Goal: Find specific page/section: Find specific page/section

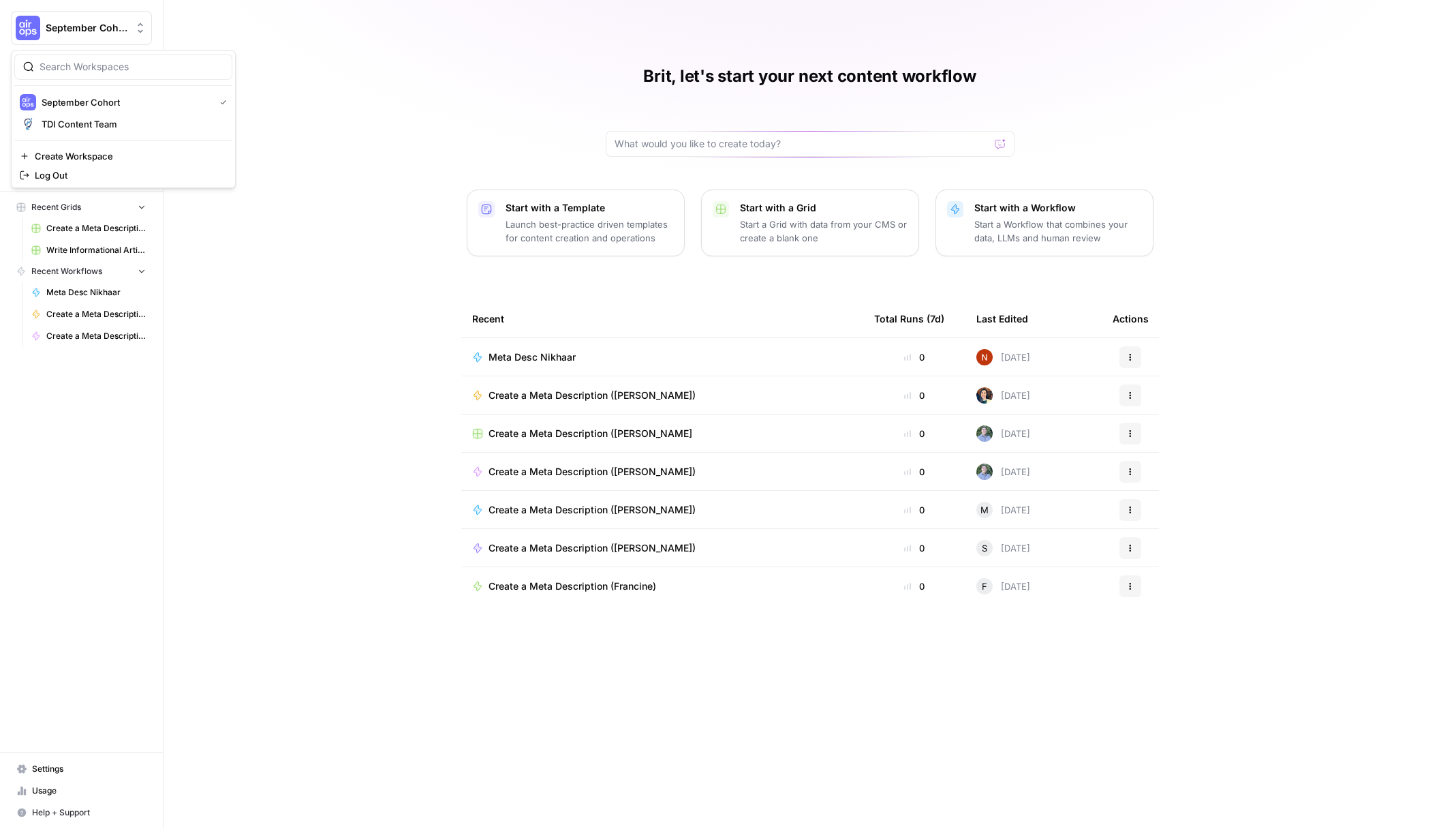
click at [134, 27] on icon "Workspace: September Cohort" at bounding box center [140, 28] width 14 height 14
click at [258, 29] on div "Brit, let's start your next content workflow Start with a Template Launch best-…" at bounding box center [810, 414] width 1292 height 829
click at [91, 110] on span "Browse" at bounding box center [89, 109] width 114 height 12
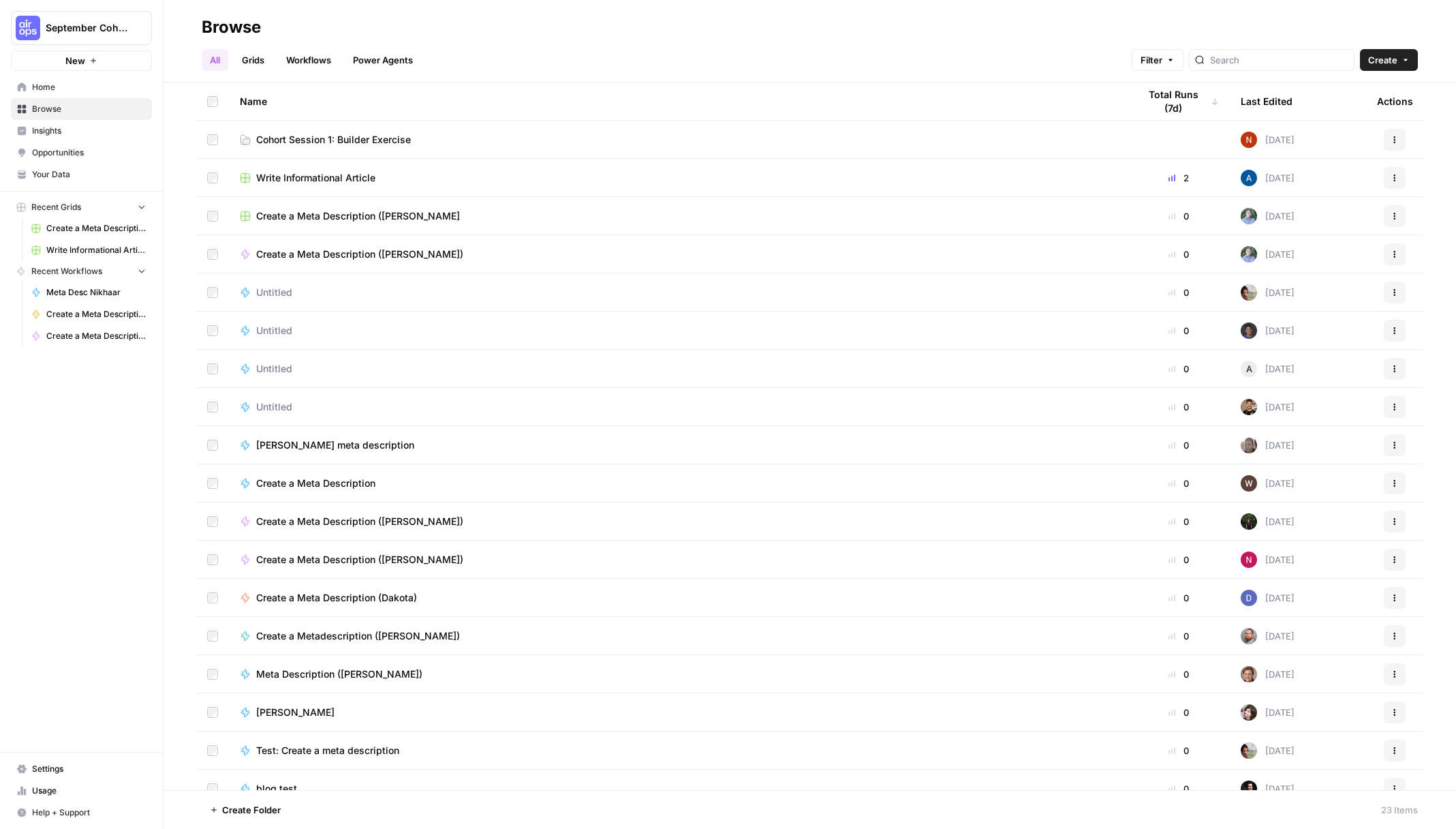
click at [377, 139] on span "Cohort Session 1: Builder Exercise" at bounding box center [333, 140] width 155 height 14
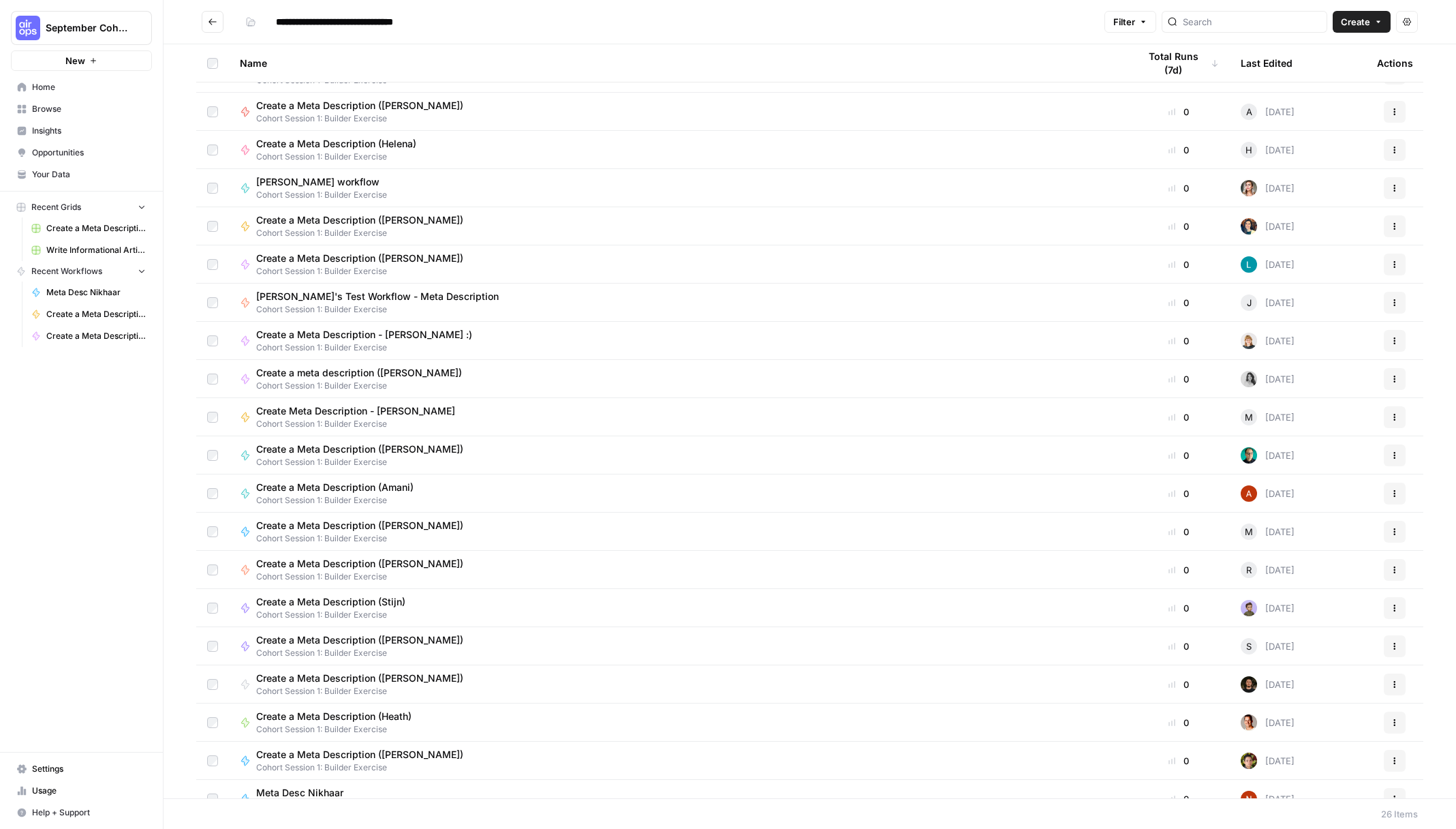
scroll to position [277, 0]
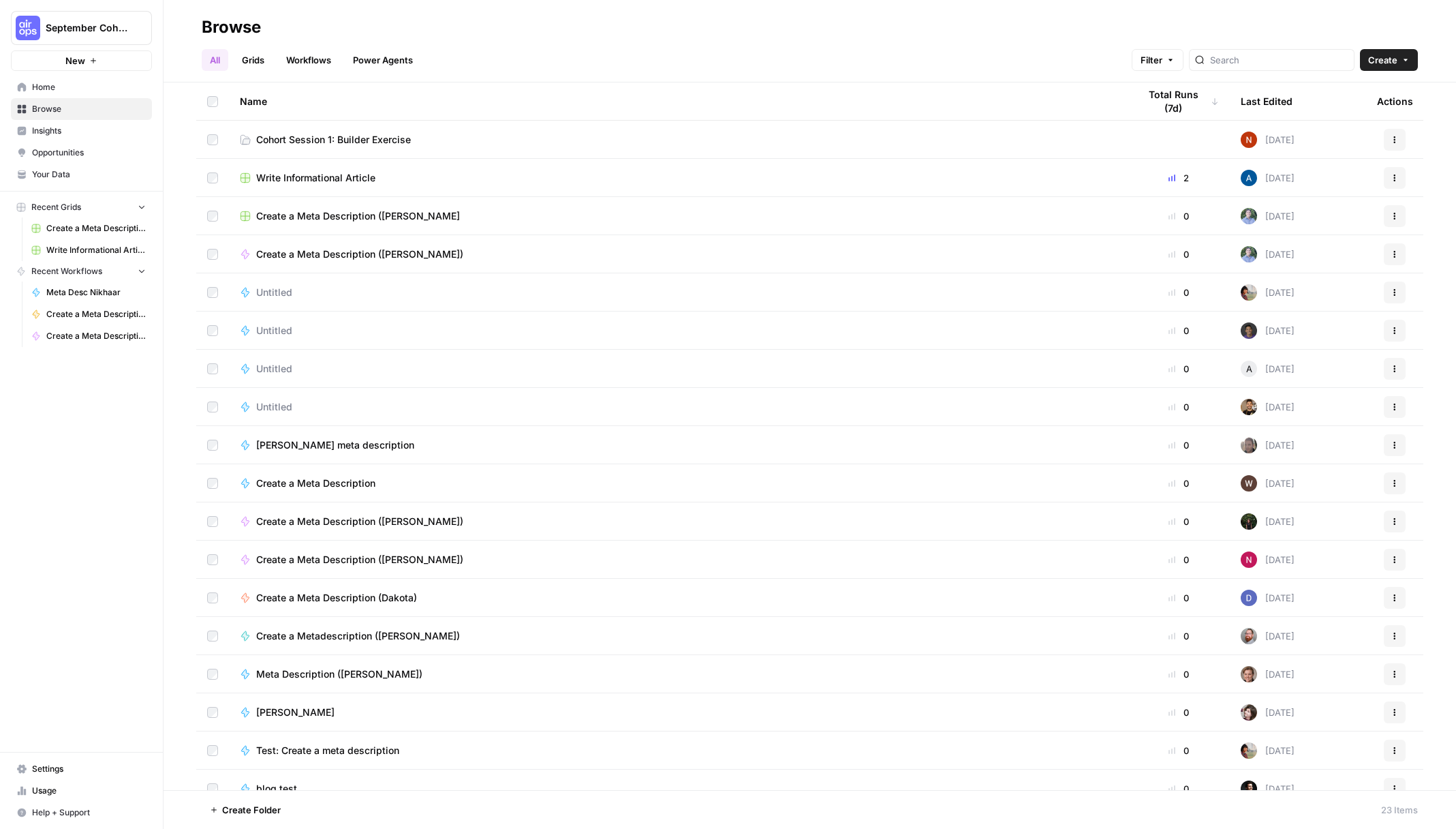
click at [76, 136] on span "Insights" at bounding box center [89, 131] width 114 height 12
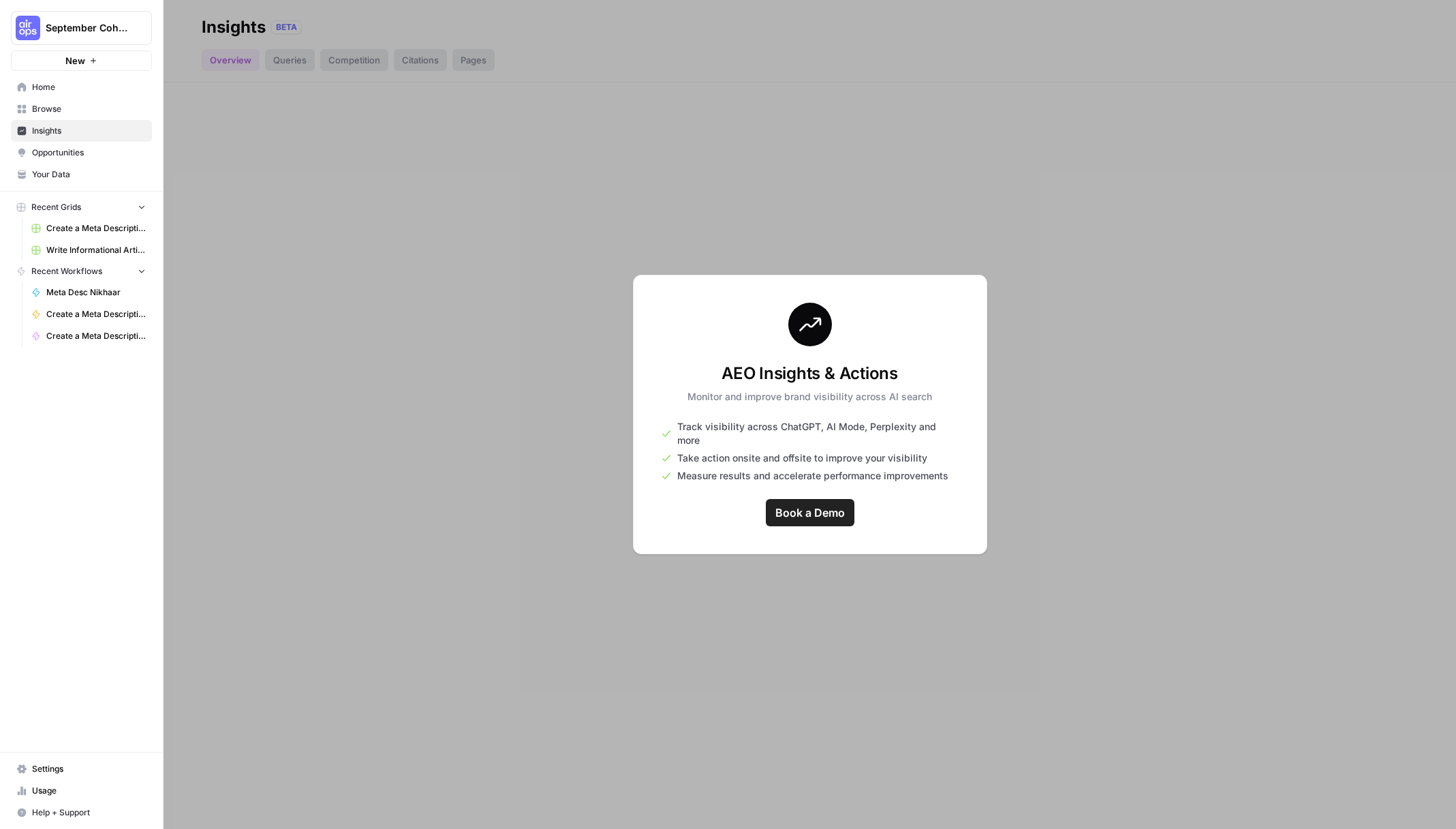
click at [80, 149] on span "Opportunities" at bounding box center [89, 153] width 114 height 12
click at [80, 170] on span "Your Data" at bounding box center [89, 175] width 114 height 12
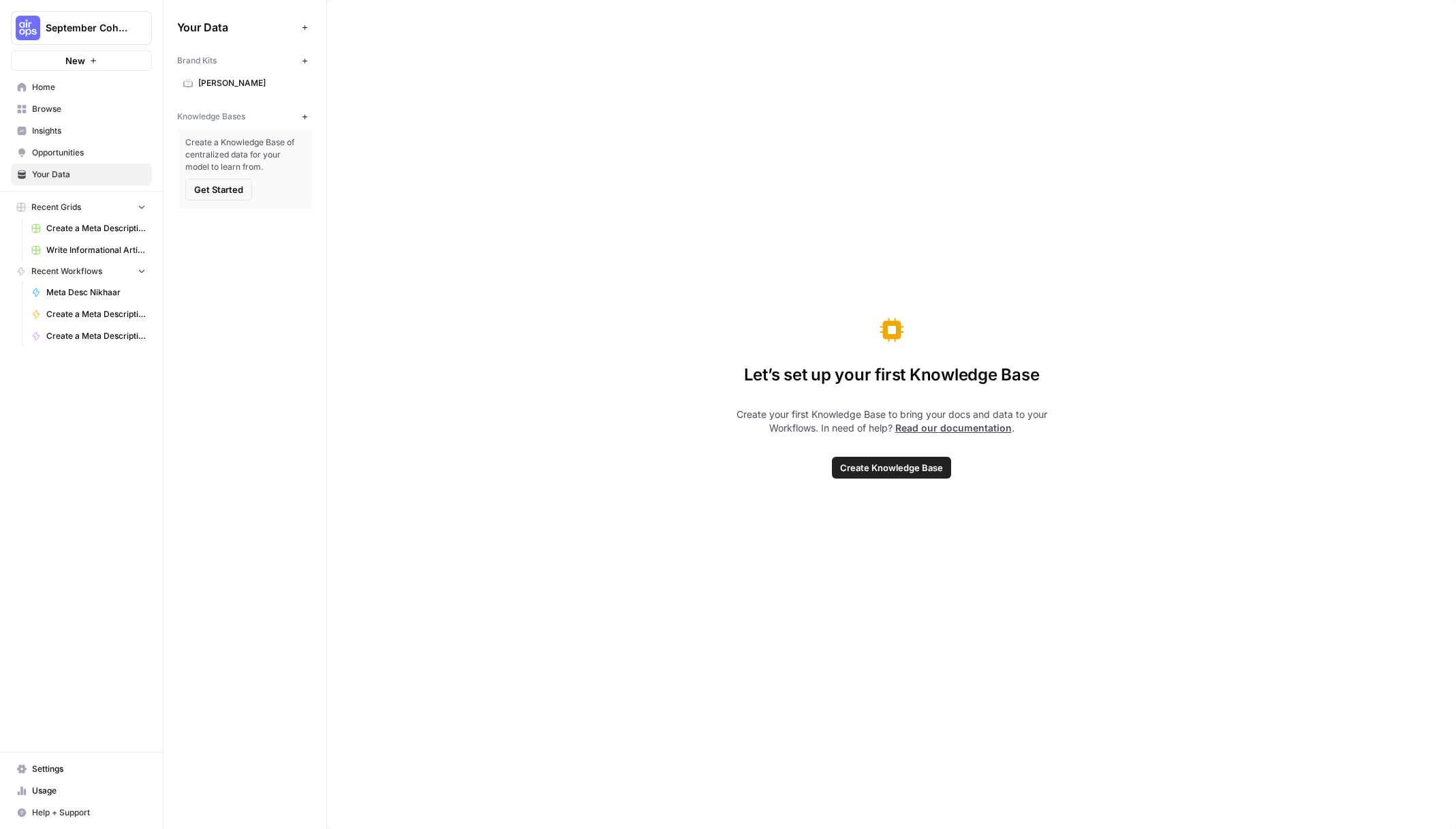
click at [73, 109] on span "Browse" at bounding box center [89, 109] width 114 height 12
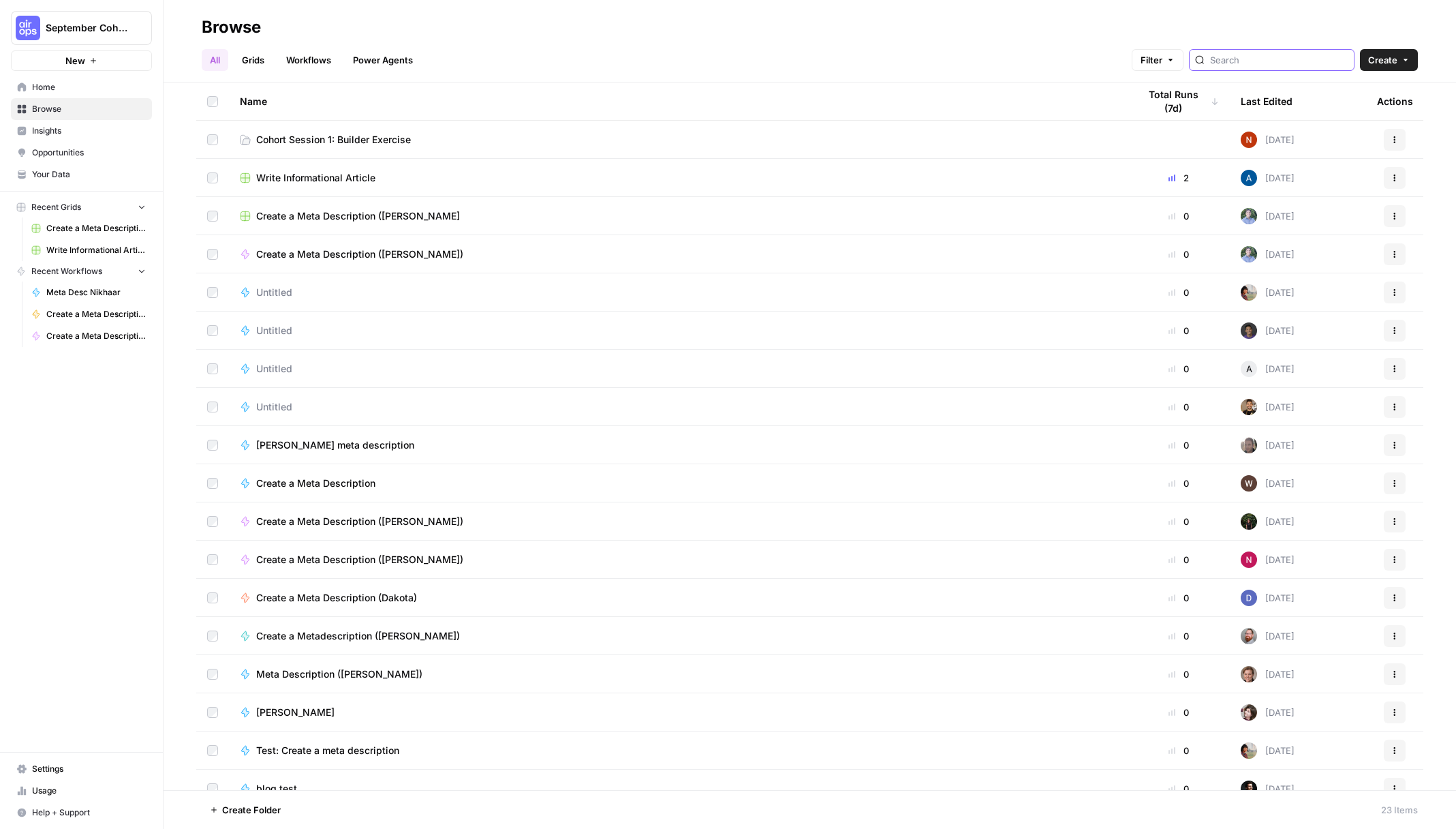
click at [1299, 58] on input "search" at bounding box center [1279, 60] width 138 height 14
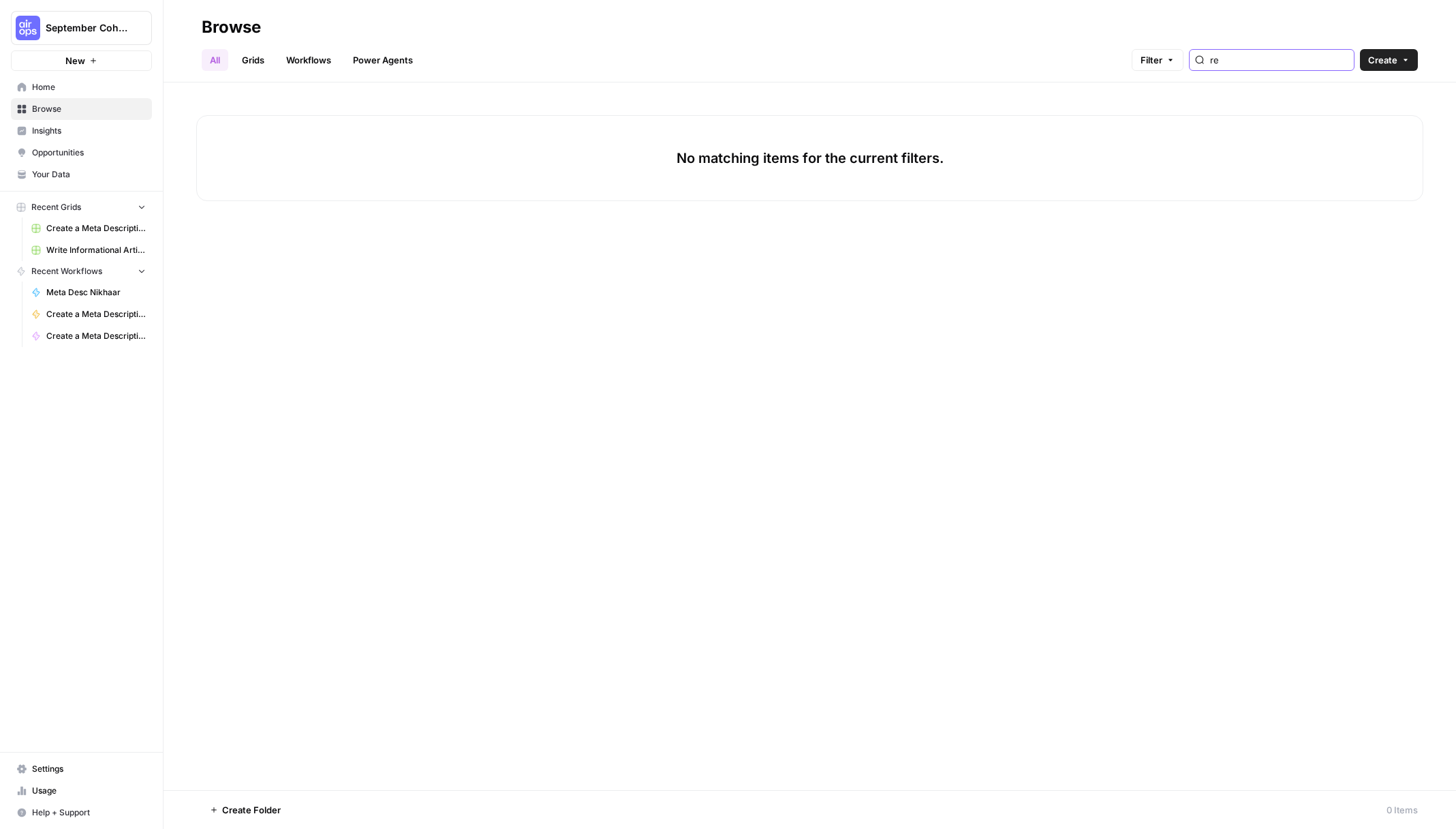
type input "r"
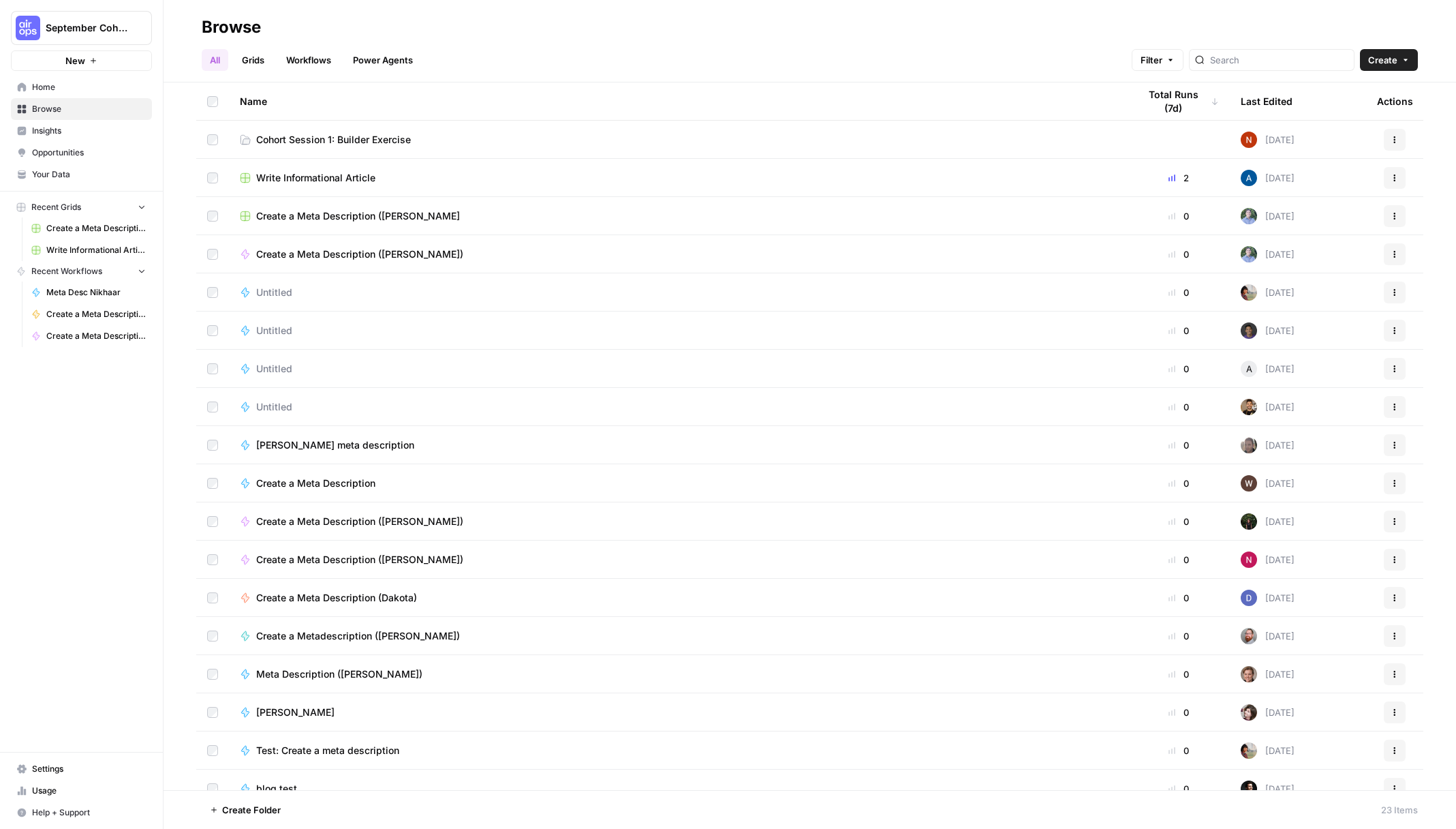
click at [572, 44] on div "All Grids Workflows Power Agents Filter Create" at bounding box center [810, 55] width 1216 height 33
click at [106, 29] on span "September Cohort" at bounding box center [87, 28] width 82 height 14
